Goal: Transaction & Acquisition: Purchase product/service

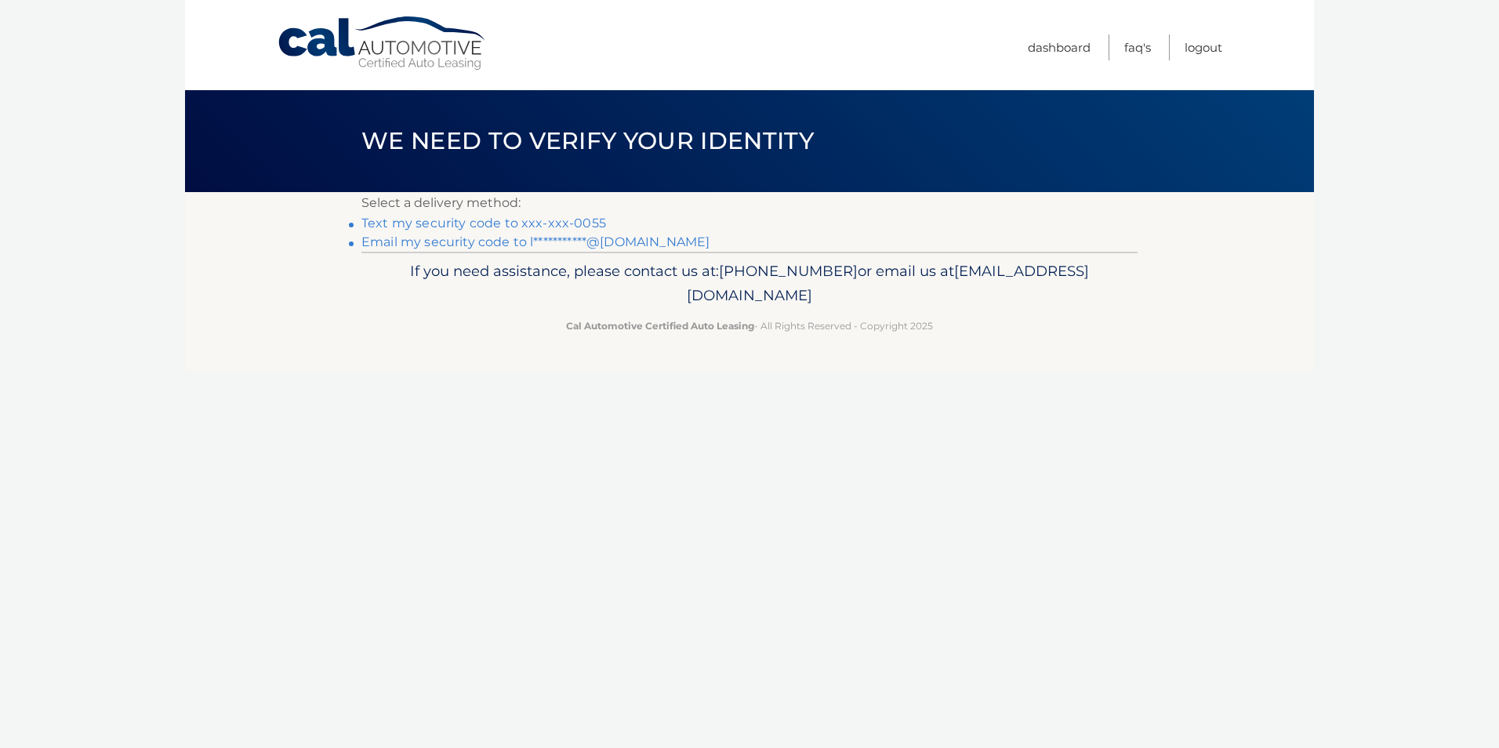
click at [443, 223] on link "Text my security code to xxx-xxx-0055" at bounding box center [483, 223] width 245 height 15
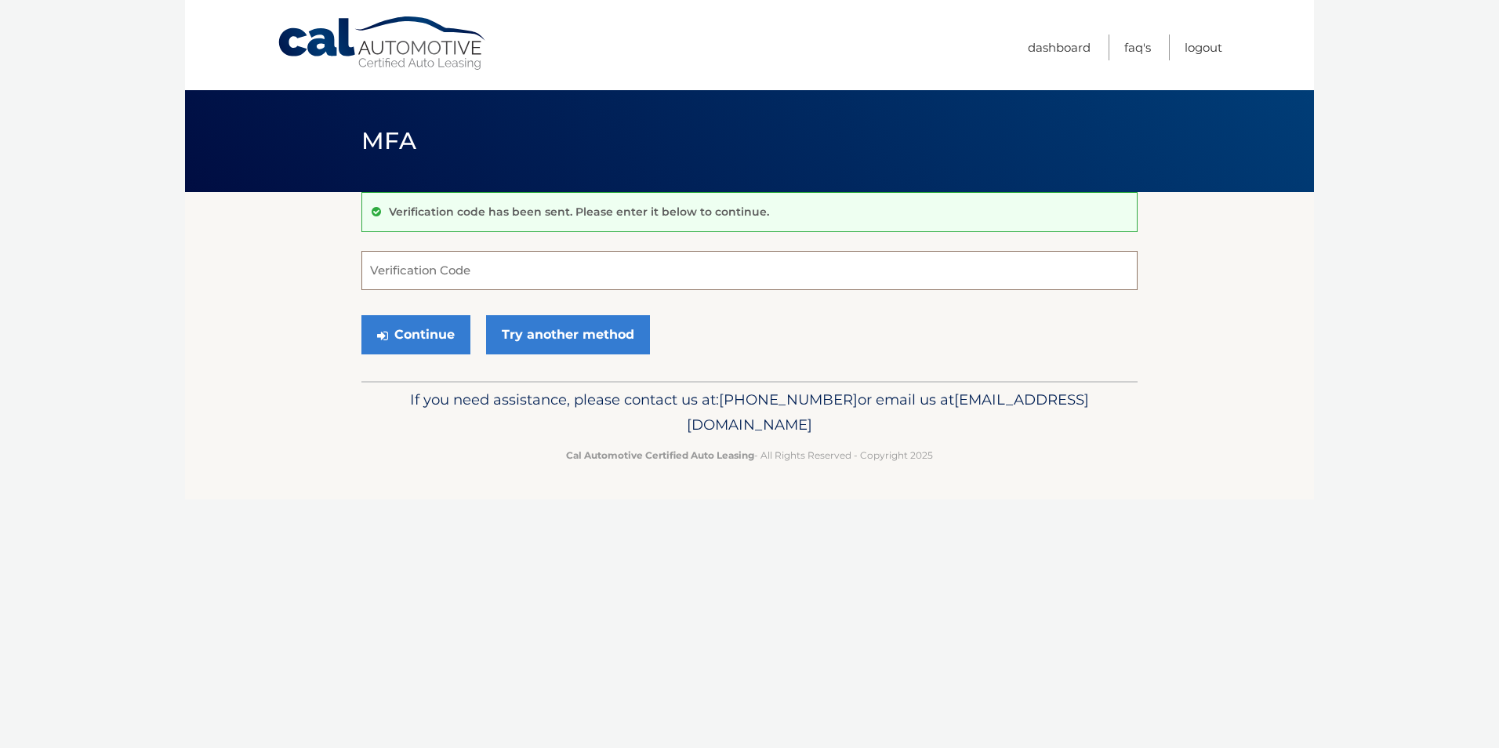
click at [434, 263] on input "Verification Code" at bounding box center [749, 270] width 776 height 39
type input "316301"
click at [410, 336] on button "Continue" at bounding box center [415, 334] width 109 height 39
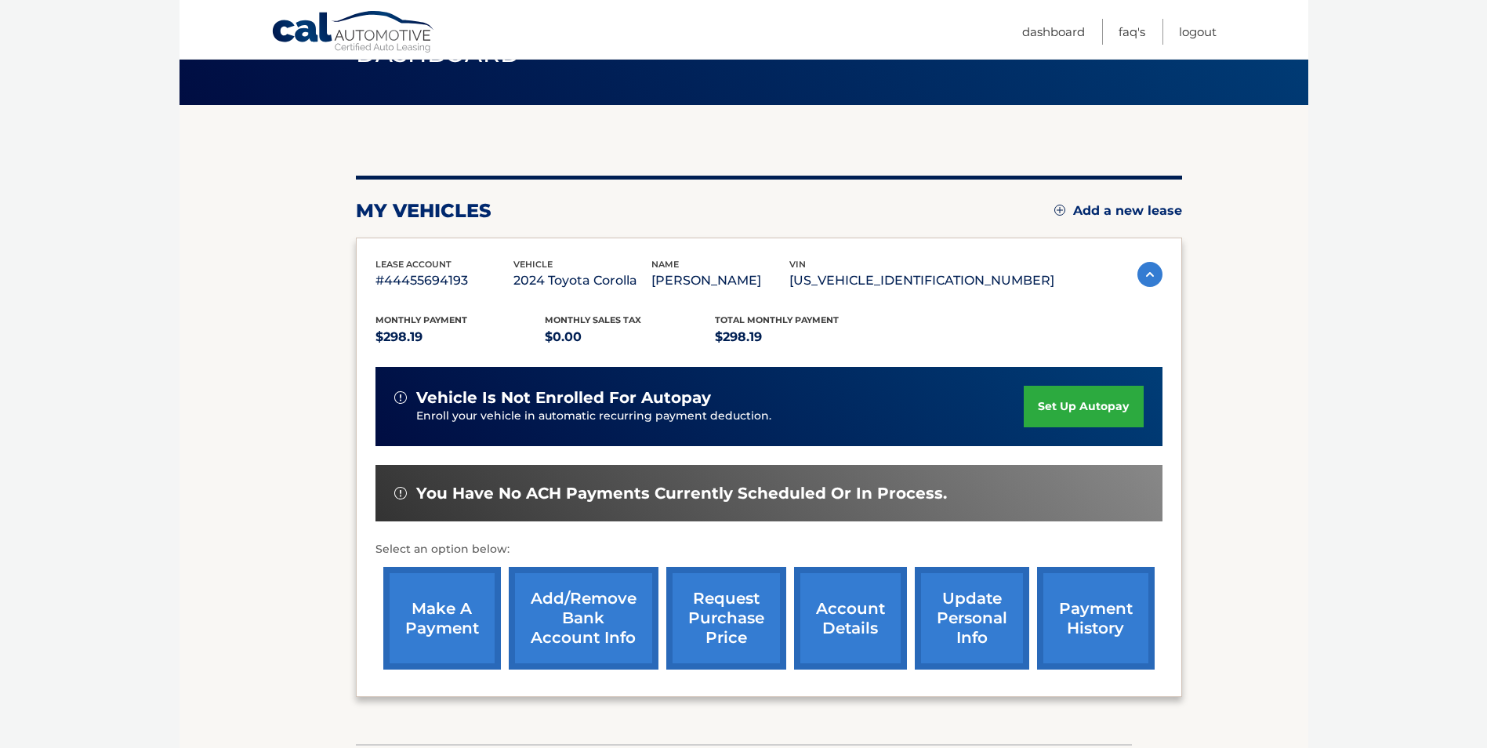
scroll to position [202, 0]
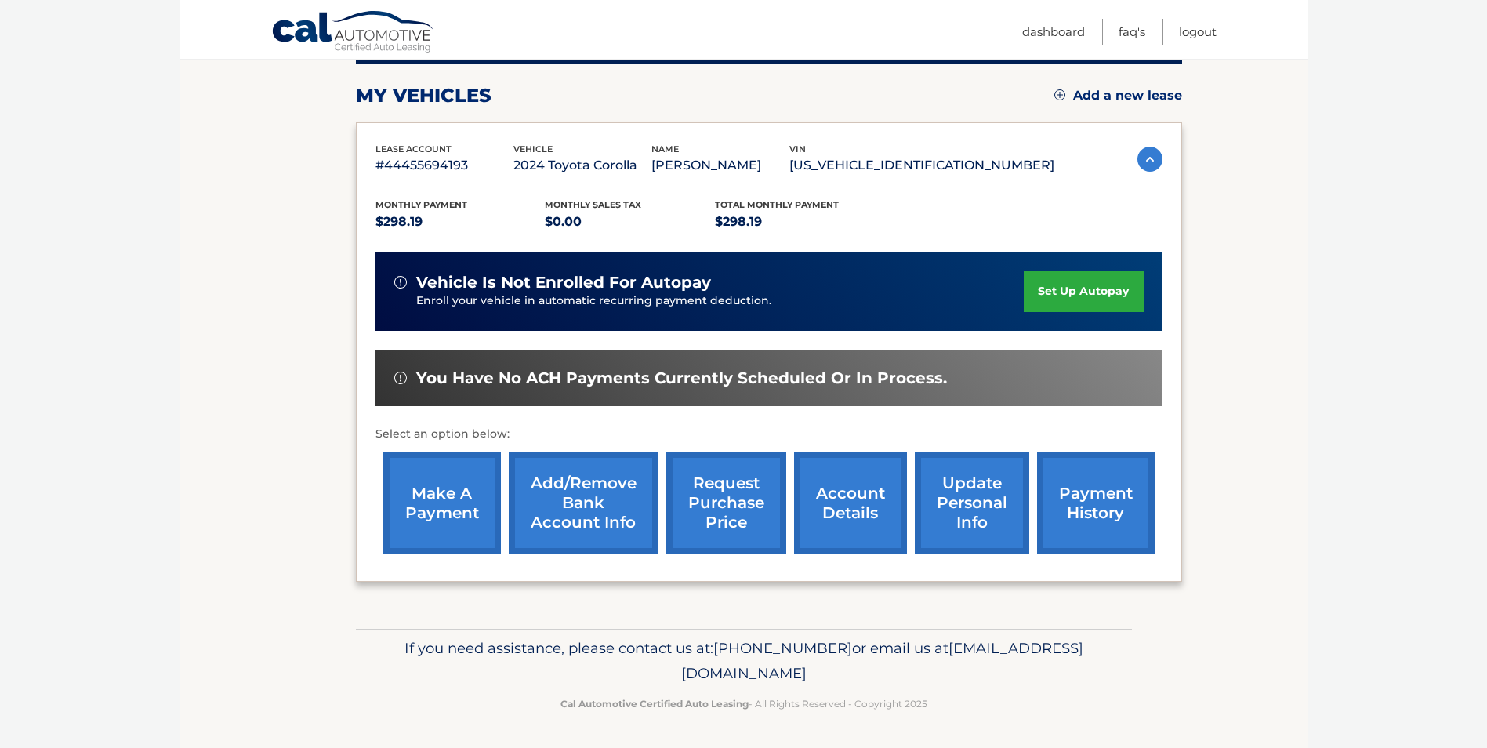
click at [446, 497] on link "make a payment" at bounding box center [442, 502] width 118 height 103
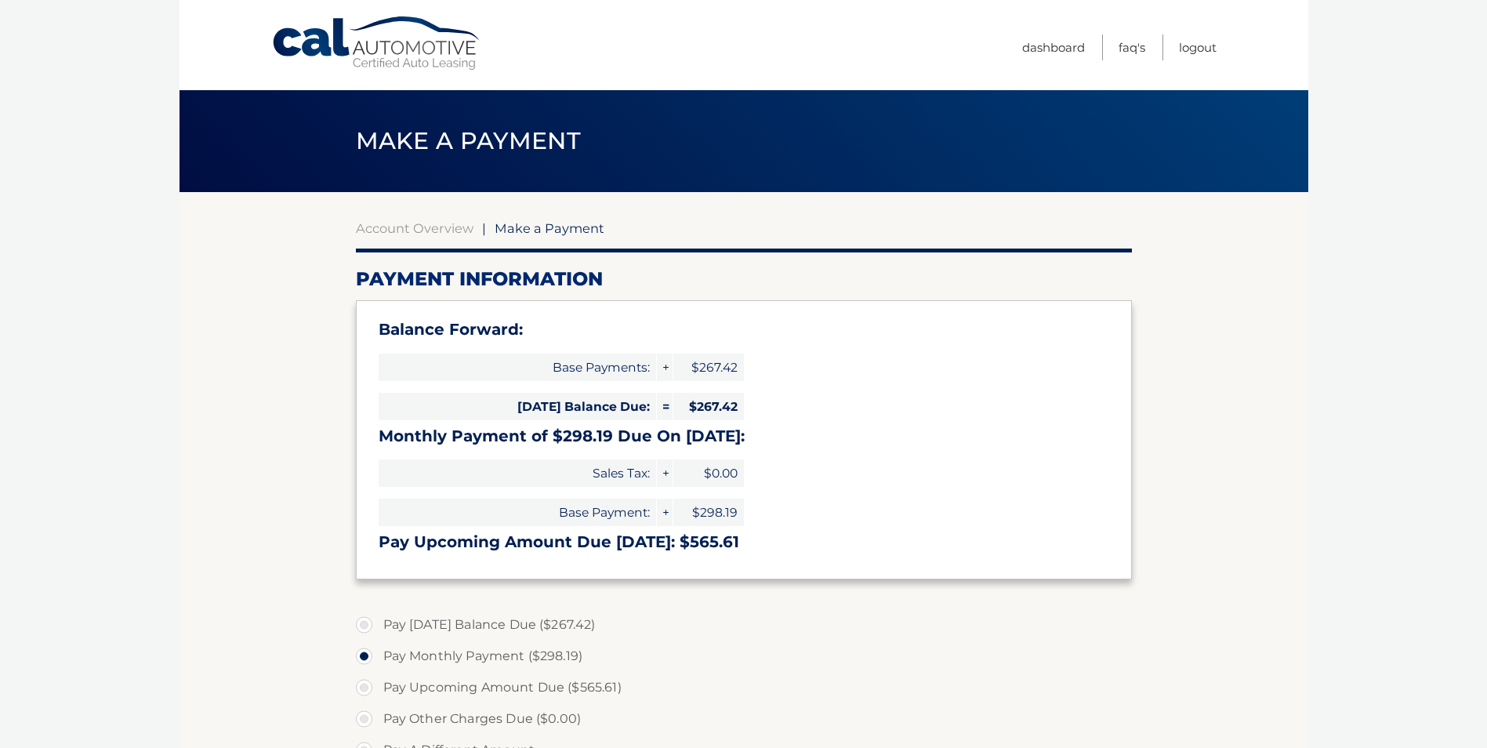
select select "OTg5ZTM1ZGEtNGM0OS00NDUwLWE5MjgtOTkwMThlOGM5ZTY4"
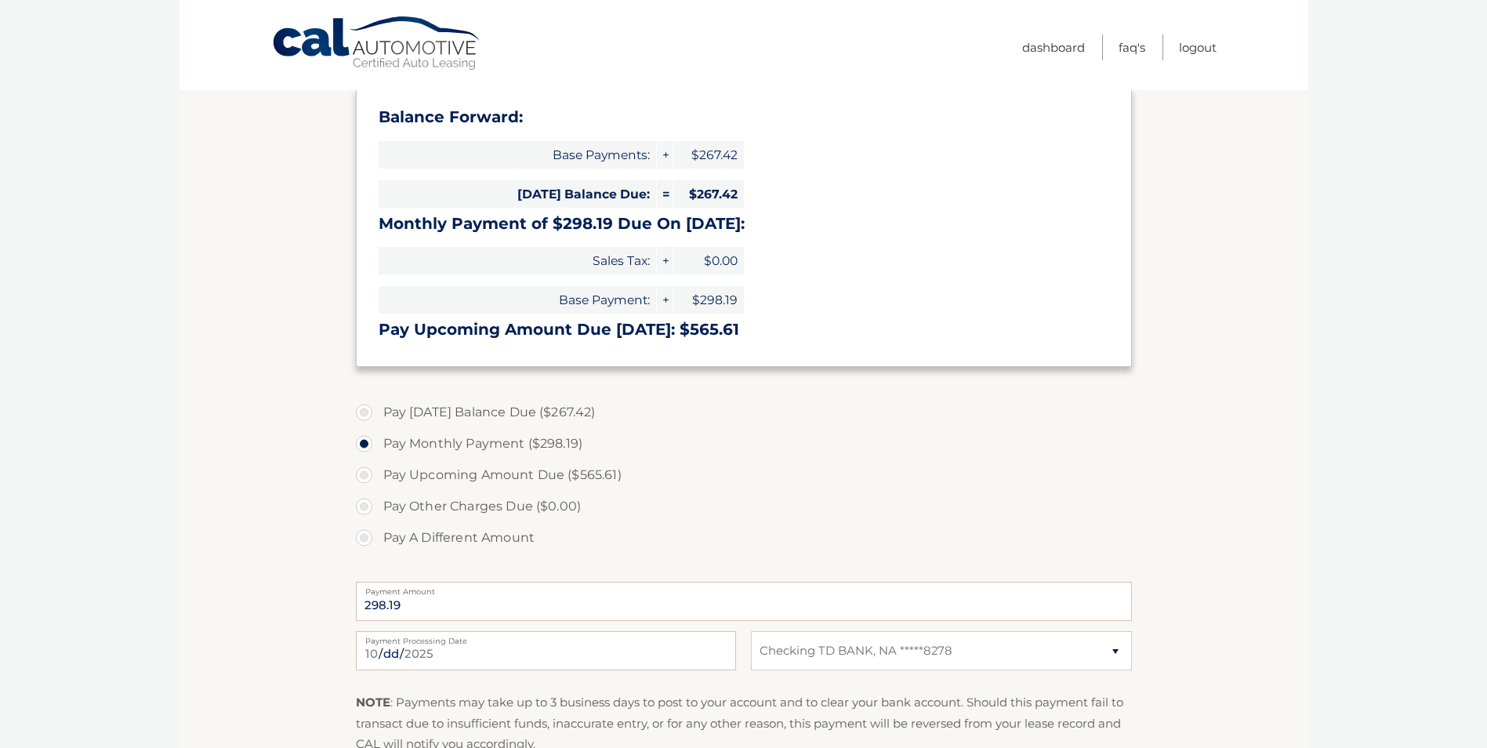
scroll to position [235, 0]
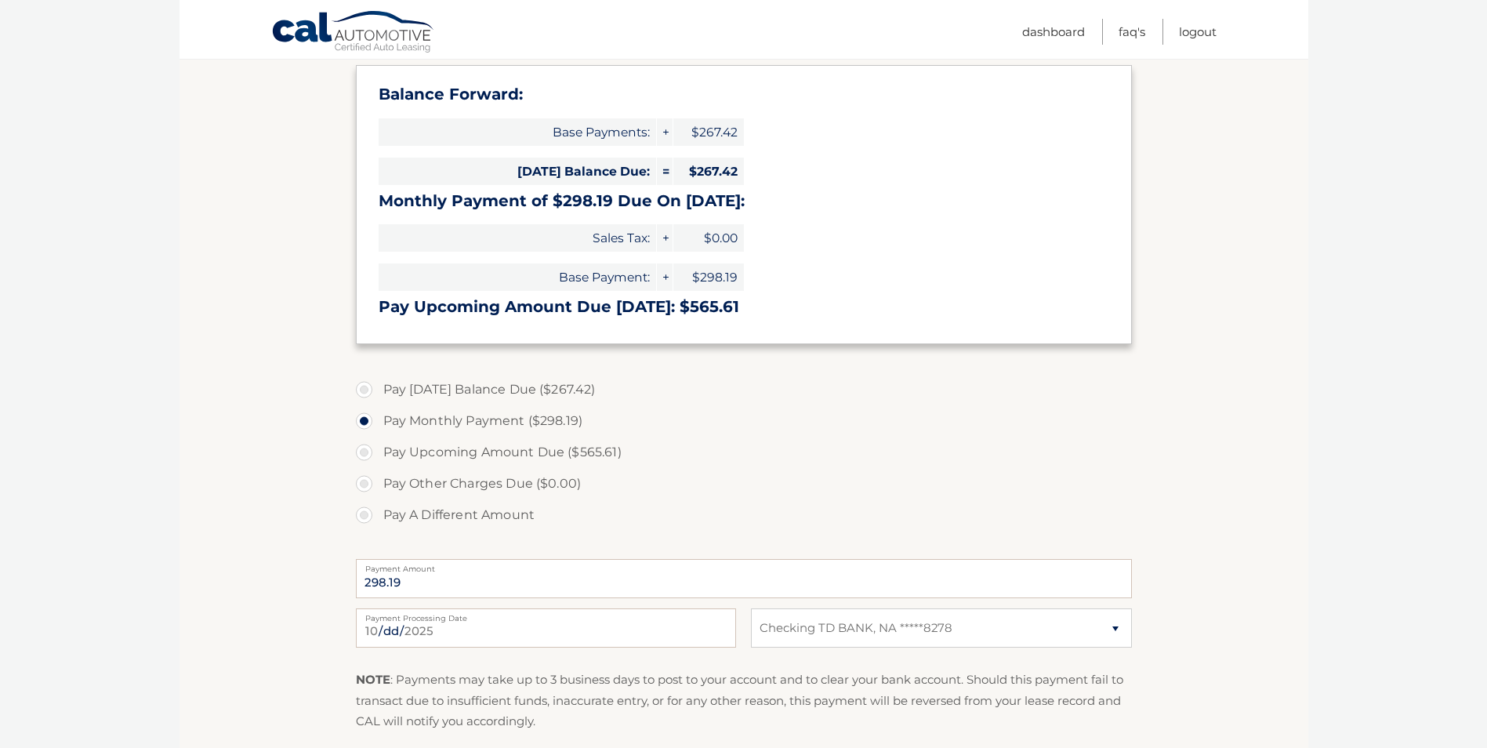
click at [366, 516] on label "Pay A Different Amount" at bounding box center [744, 514] width 776 height 31
click at [366, 516] on input "Pay A Different Amount" at bounding box center [370, 511] width 16 height 25
radio input "true"
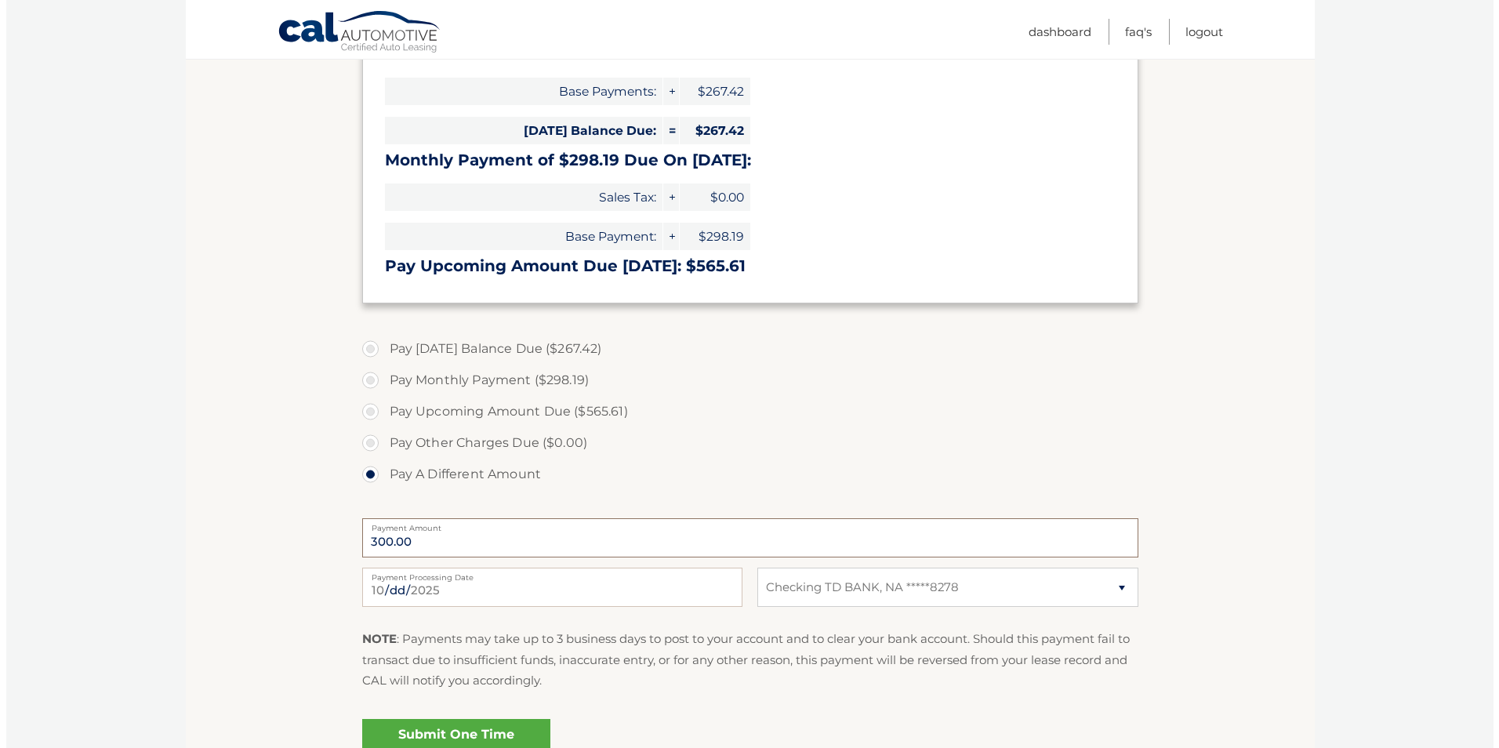
scroll to position [314, 0]
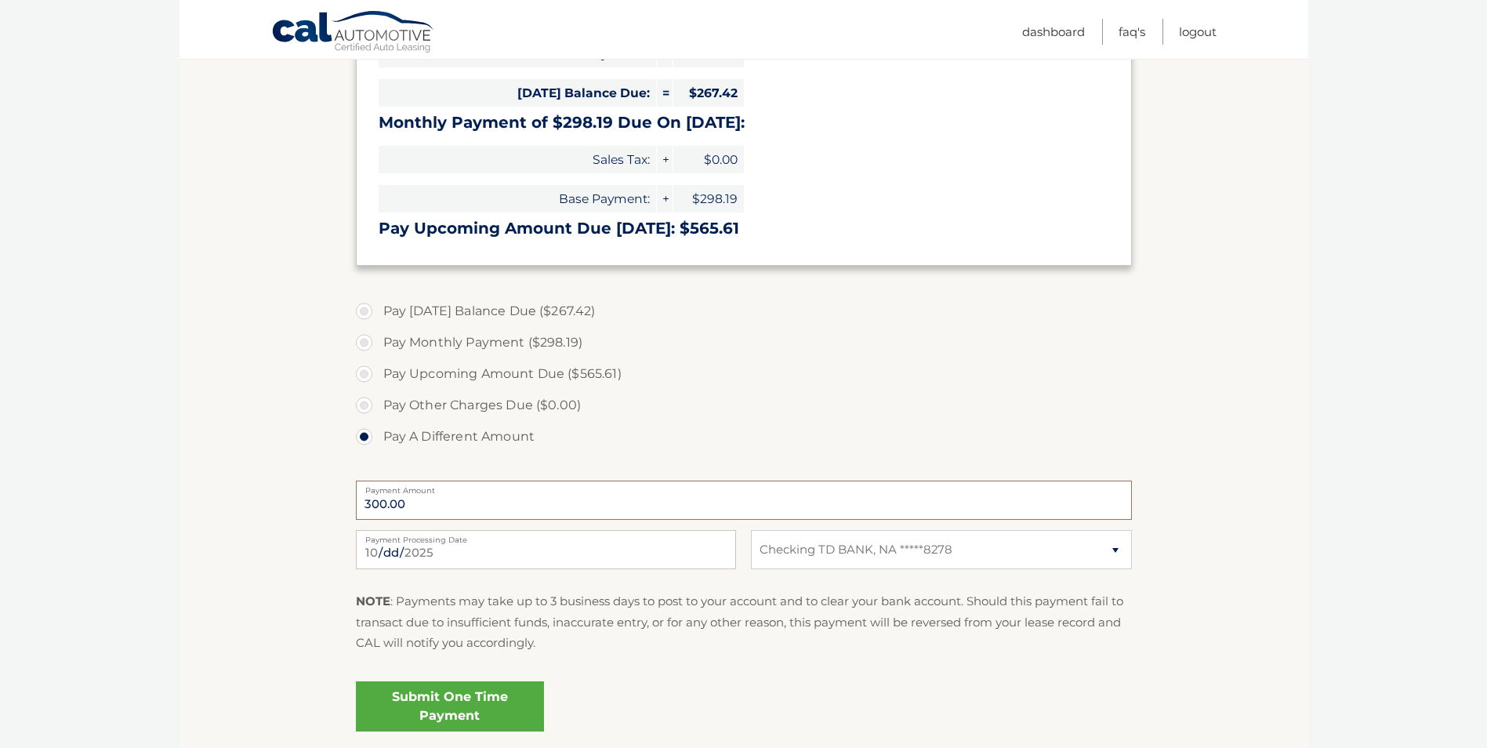
type input "300.00"
click at [459, 694] on link "Submit One Time Payment" at bounding box center [450, 706] width 188 height 50
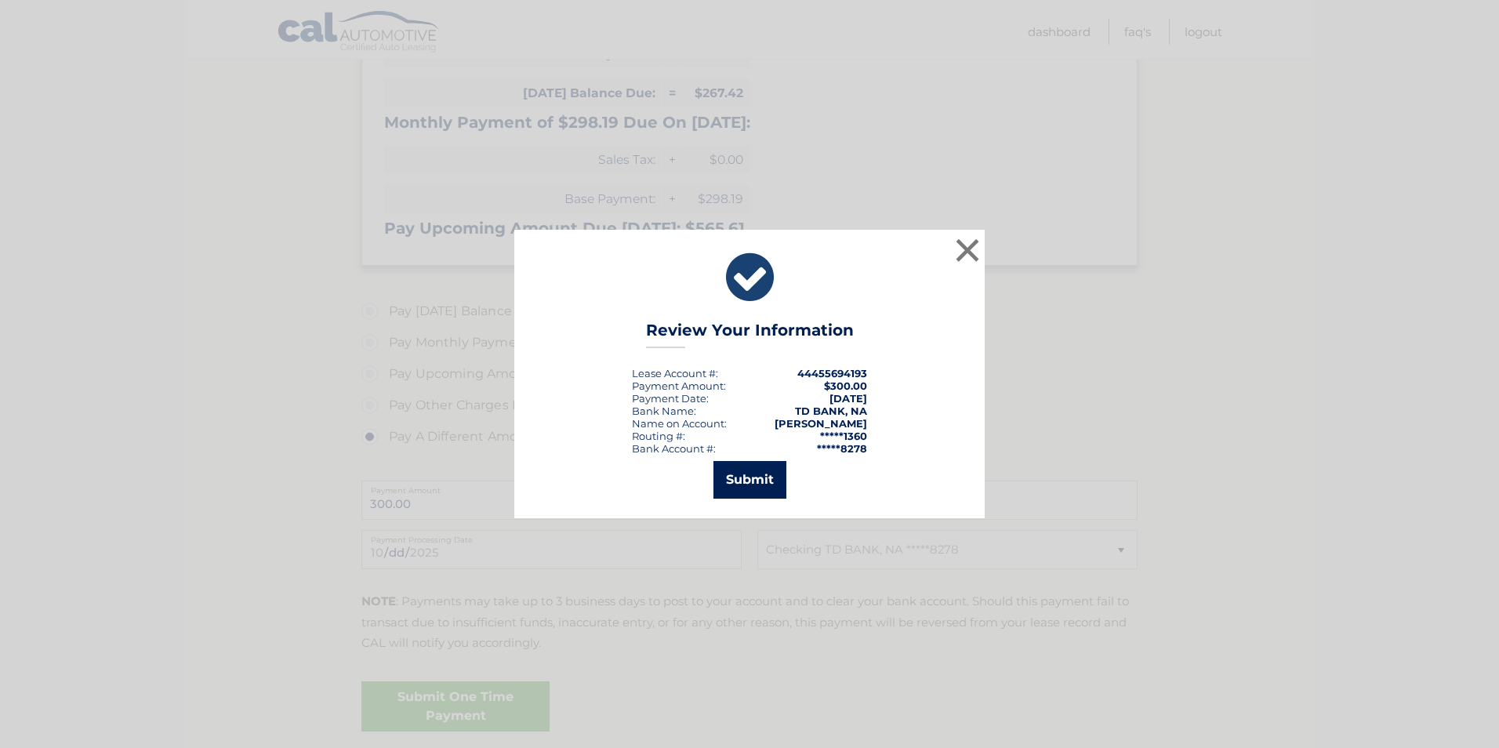
click at [741, 477] on button "Submit" at bounding box center [749, 480] width 73 height 38
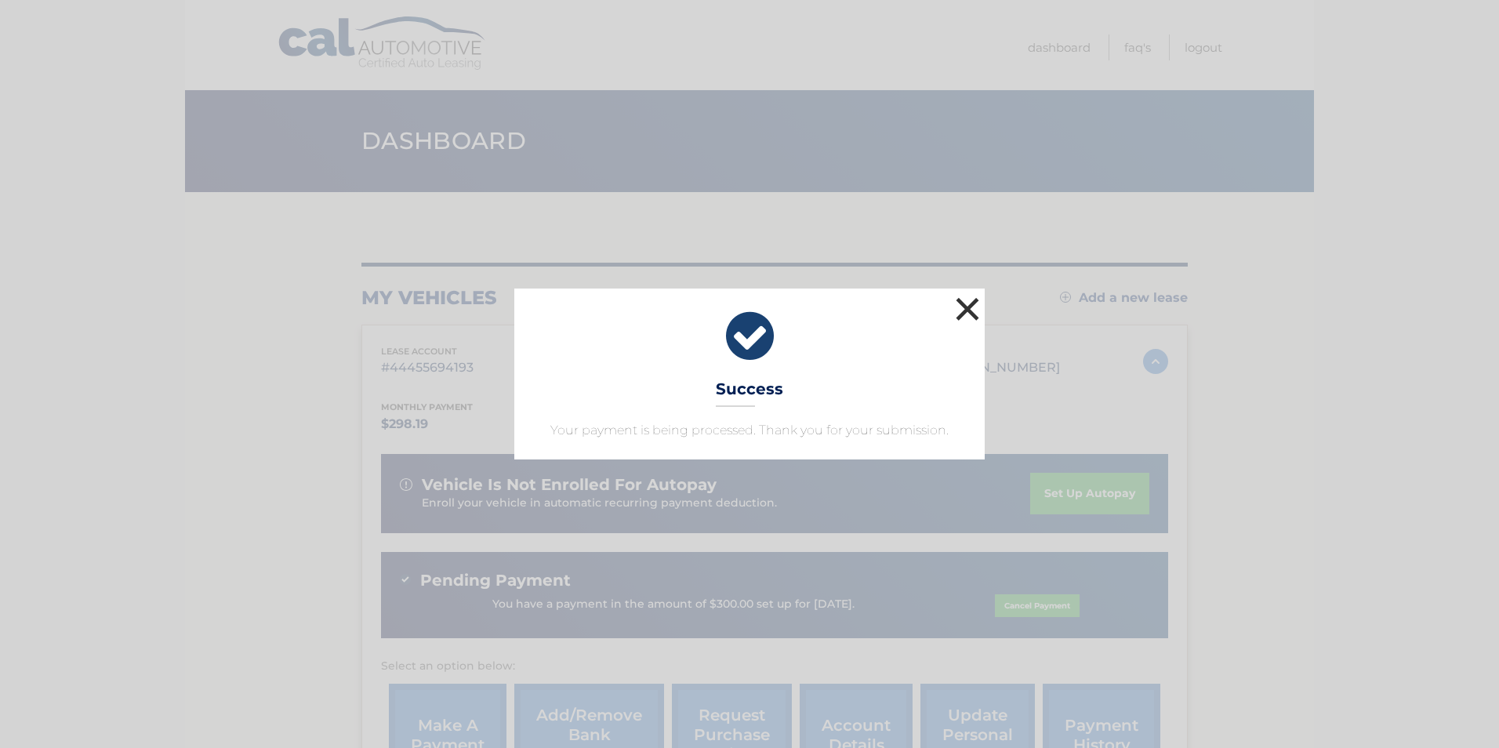
drag, startPoint x: 972, startPoint y: 311, endPoint x: 983, endPoint y: 311, distance: 11.0
click at [974, 311] on button "×" at bounding box center [967, 308] width 31 height 31
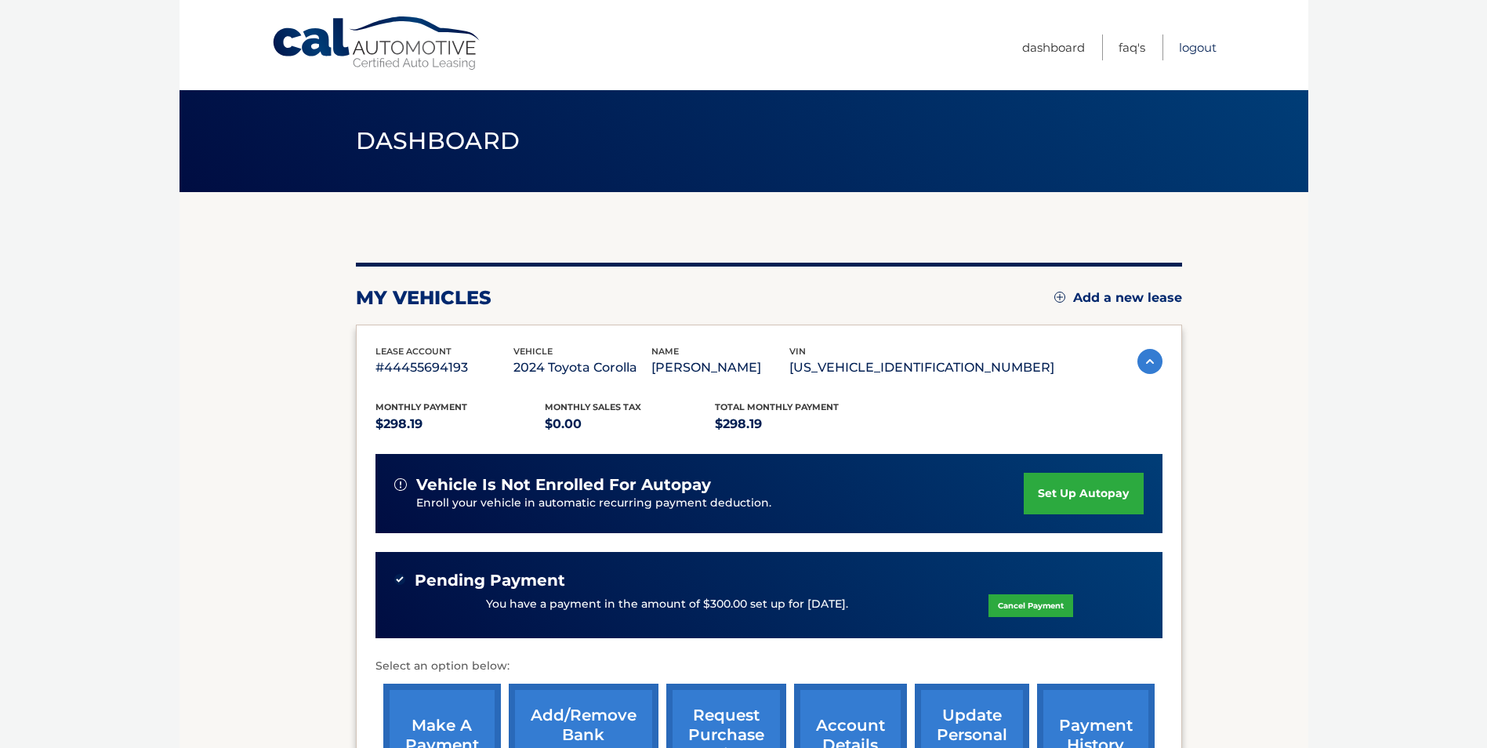
click at [1200, 44] on link "Logout" at bounding box center [1198, 47] width 38 height 26
